Goal: Information Seeking & Learning: Check status

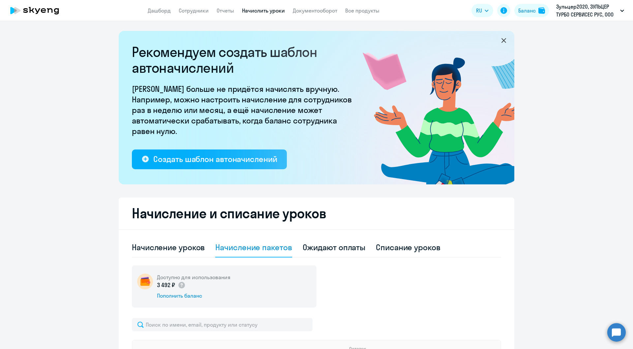
select select "10"
click at [53, 12] on icon at bounding box center [35, 10] width 58 height 16
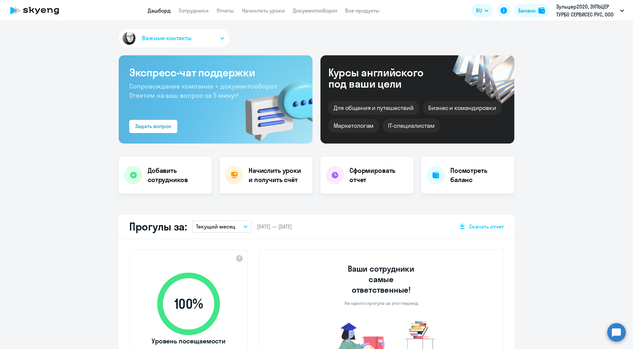
click at [251, 164] on div "Начислить уроки и получить счёт" at bounding box center [265, 175] width 93 height 37
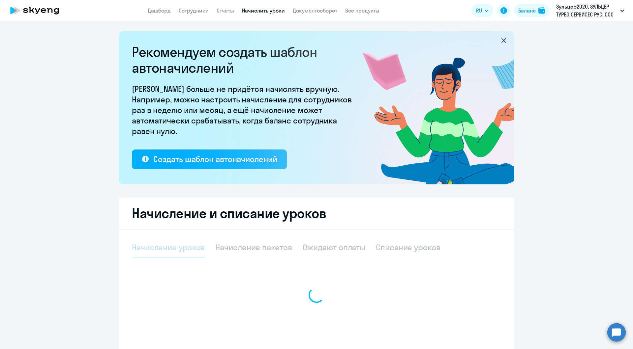
select select "10"
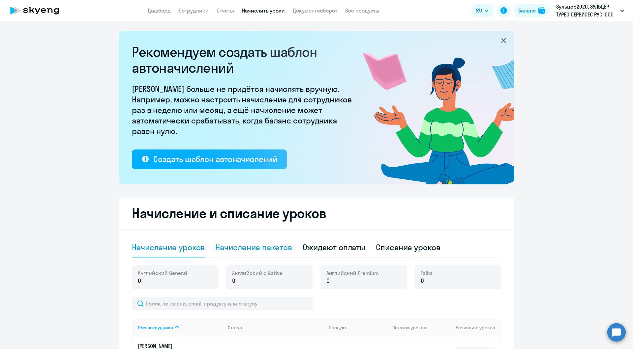
click at [250, 253] on div "Начисление пакетов" at bounding box center [253, 248] width 76 height 20
select select "10"
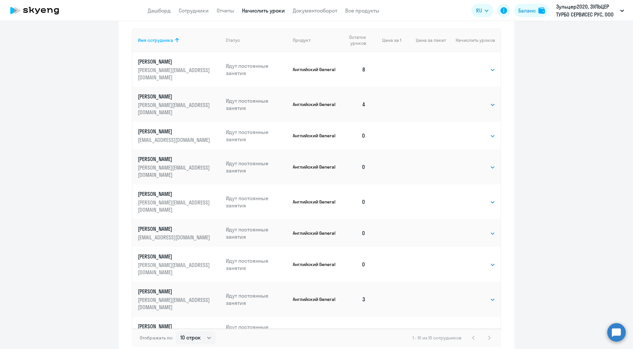
scroll to position [314, 0]
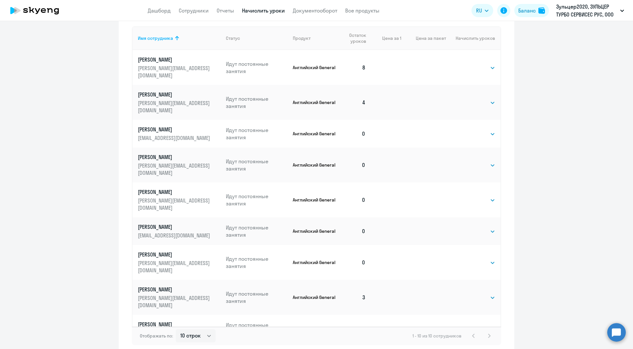
click at [172, 349] on p "[PERSON_NAME]" at bounding box center [175, 352] width 74 height 7
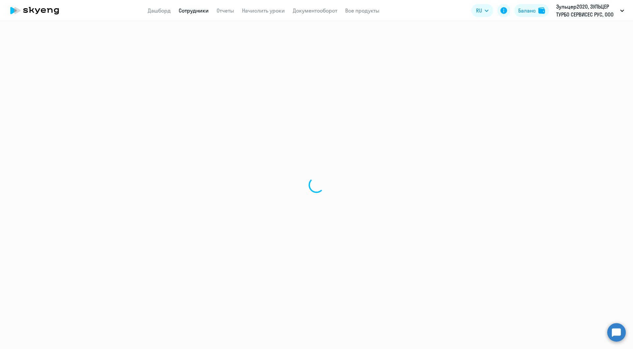
select select "english"
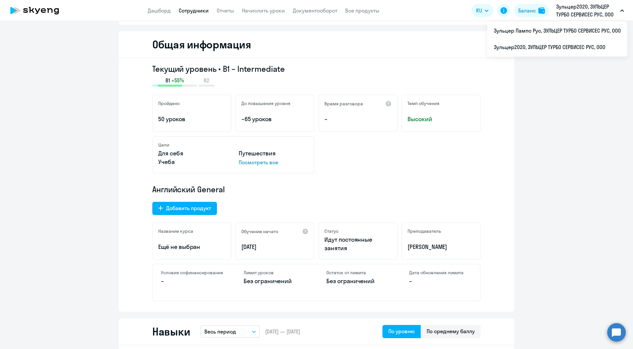
scroll to position [66, 0]
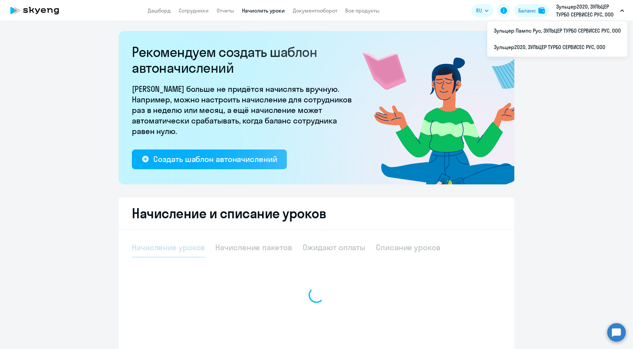
select select "10"
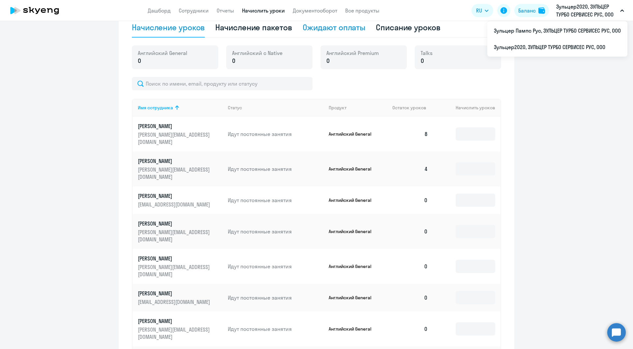
scroll to position [231, 0]
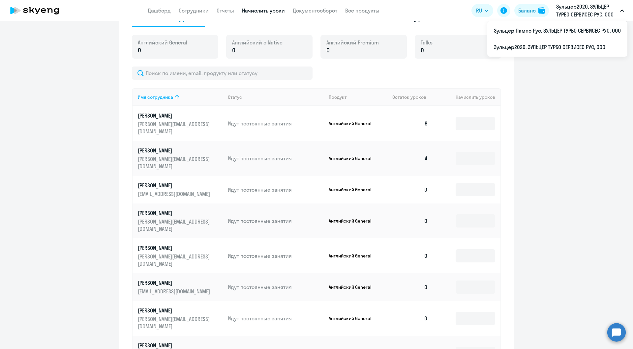
click at [171, 218] on p "[PERSON_NAME][EMAIL_ADDRESS][DOMAIN_NAME]" at bounding box center [175, 225] width 74 height 15
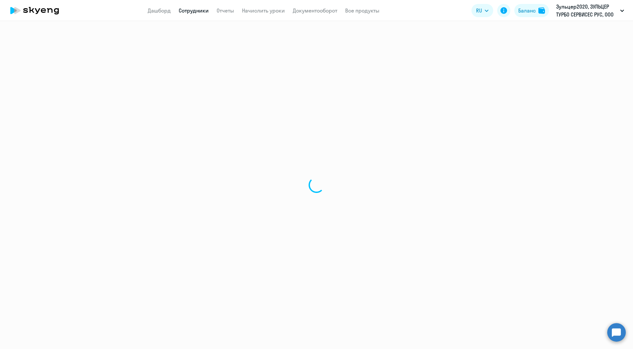
select select "english"
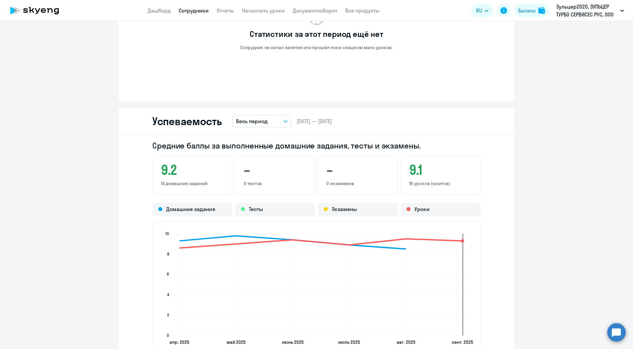
scroll to position [560, 0]
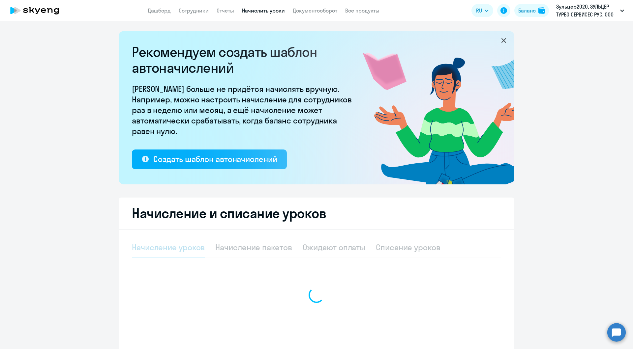
select select "10"
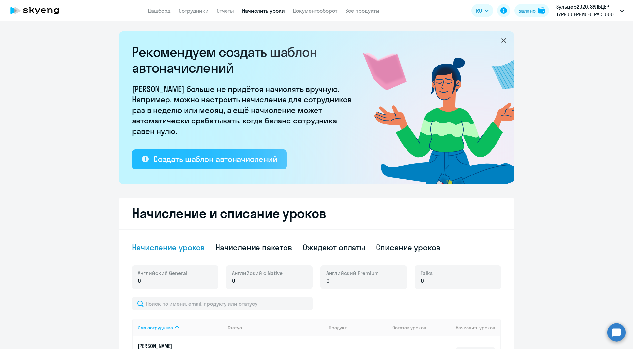
scroll to position [165, 0]
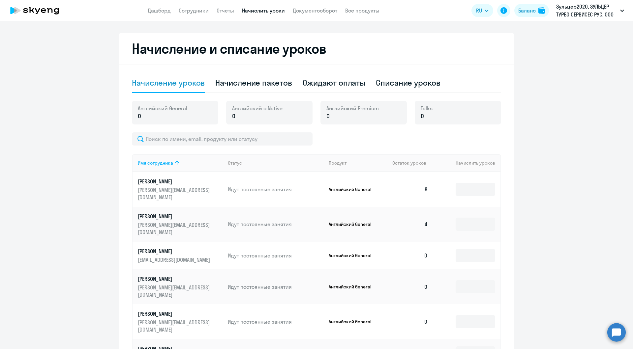
click at [168, 276] on p "[PERSON_NAME]" at bounding box center [175, 279] width 74 height 7
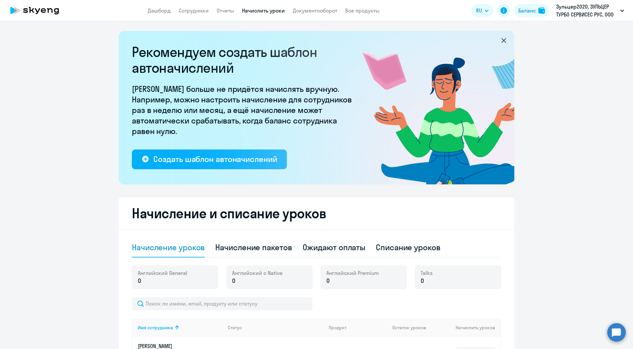
select select "english"
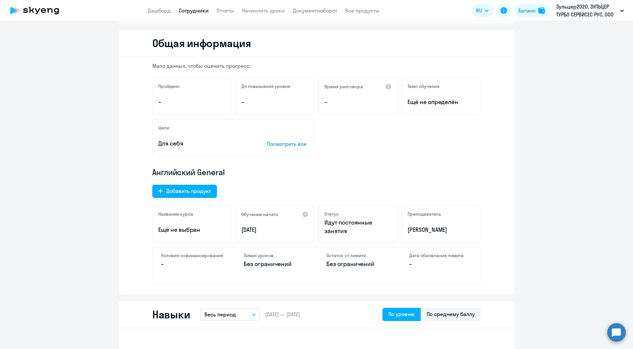
scroll to position [66, 0]
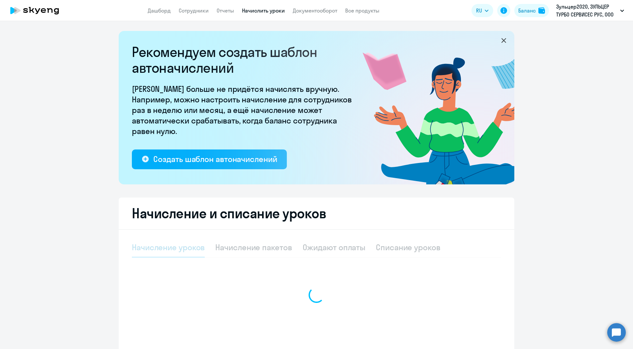
select select "10"
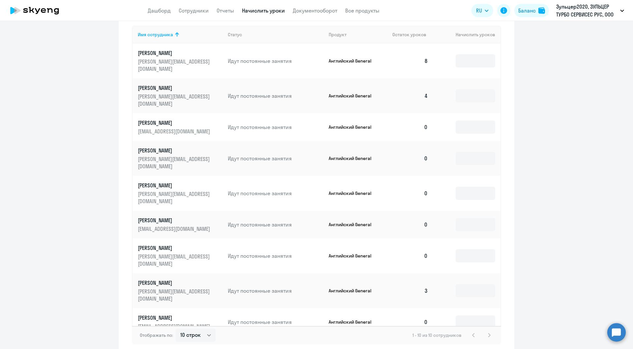
scroll to position [320, 0]
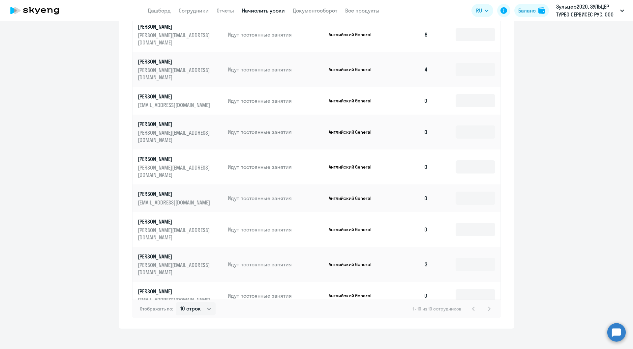
click at [194, 262] on p "[PERSON_NAME][EMAIL_ADDRESS][DOMAIN_NAME]" at bounding box center [175, 269] width 74 height 15
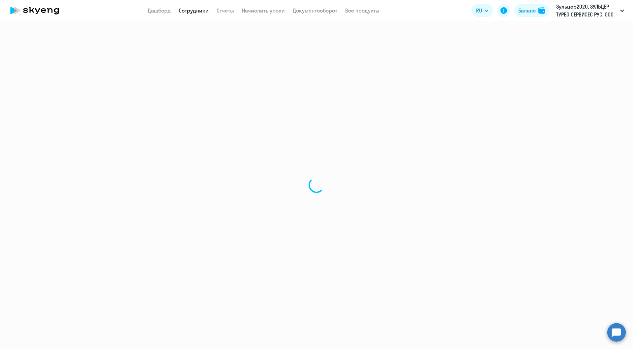
select select "english"
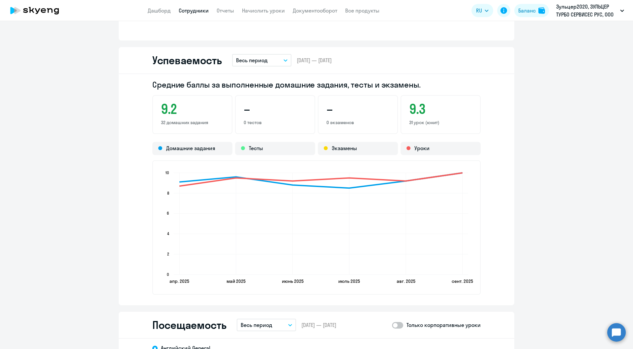
scroll to position [593, 0]
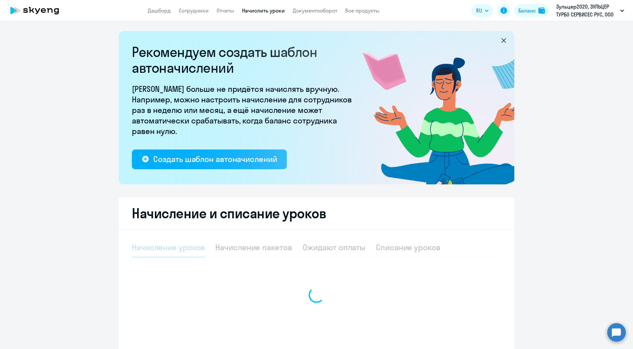
select select "10"
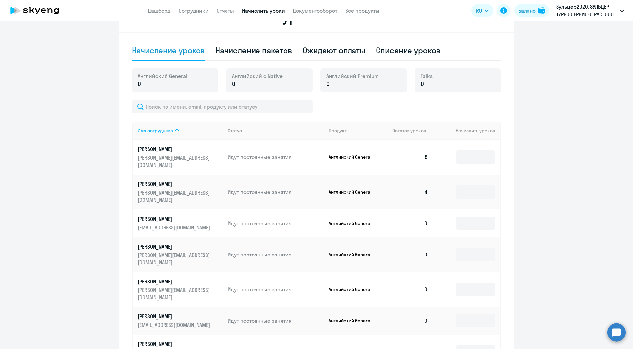
scroll to position [231, 0]
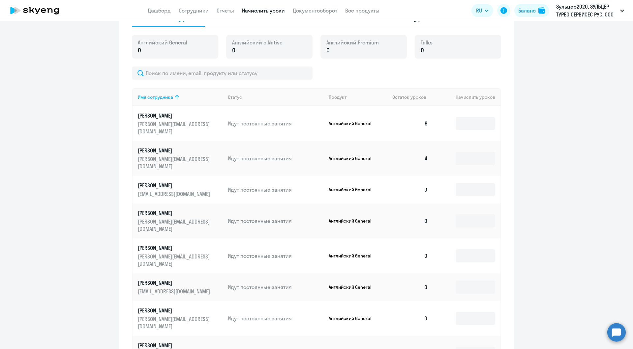
click at [145, 182] on p "[PERSON_NAME]" at bounding box center [175, 185] width 74 height 7
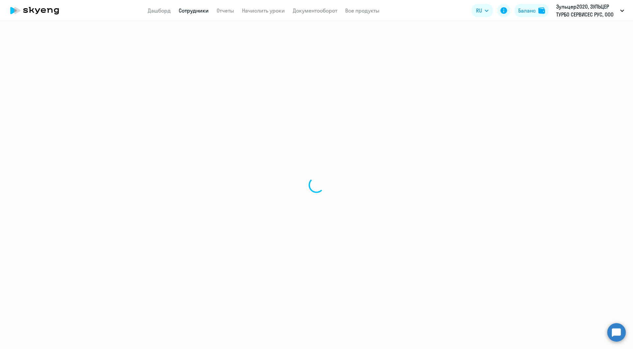
select select "english"
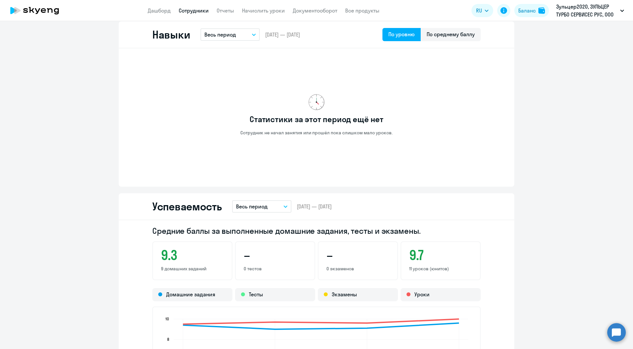
scroll to position [461, 0]
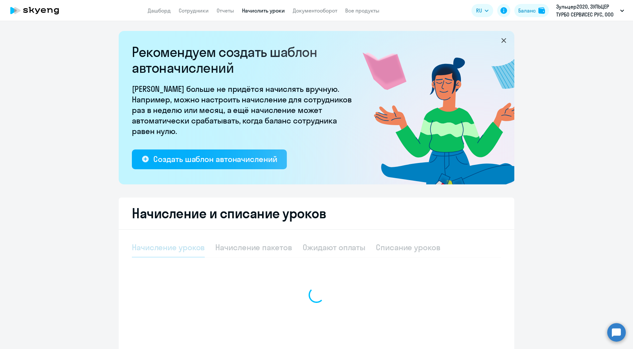
select select "10"
